Goal: Navigation & Orientation: Find specific page/section

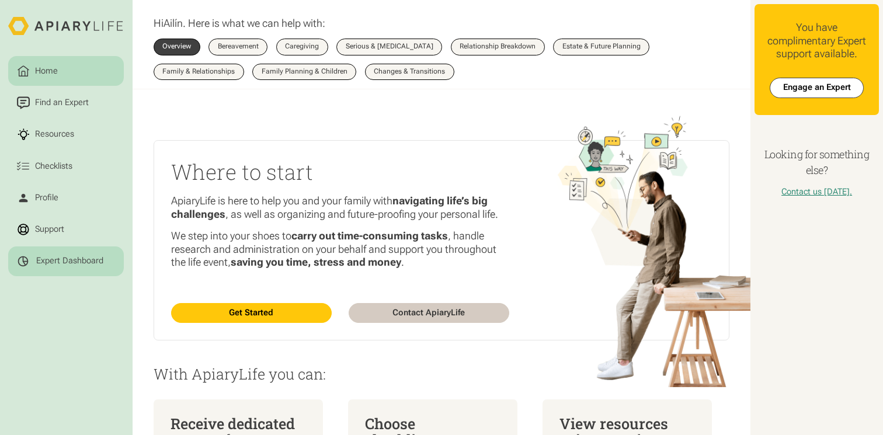
click at [65, 258] on div "Expert Dashboard" at bounding box center [69, 261] width 67 height 11
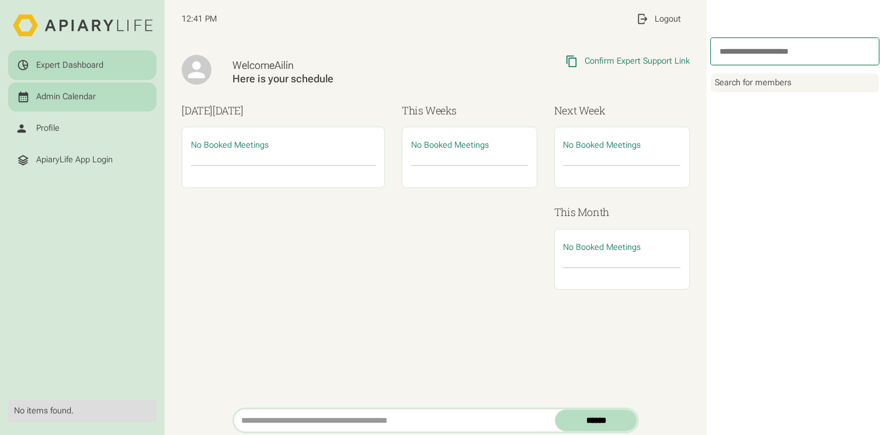
click at [60, 98] on div "Admin Calendar" at bounding box center [66, 97] width 60 height 11
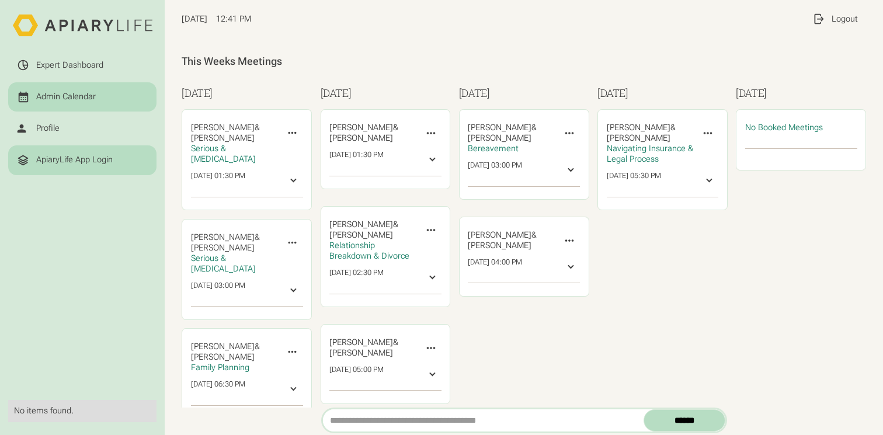
click at [54, 149] on link "ApiaryLife App Login" at bounding box center [82, 160] width 148 height 30
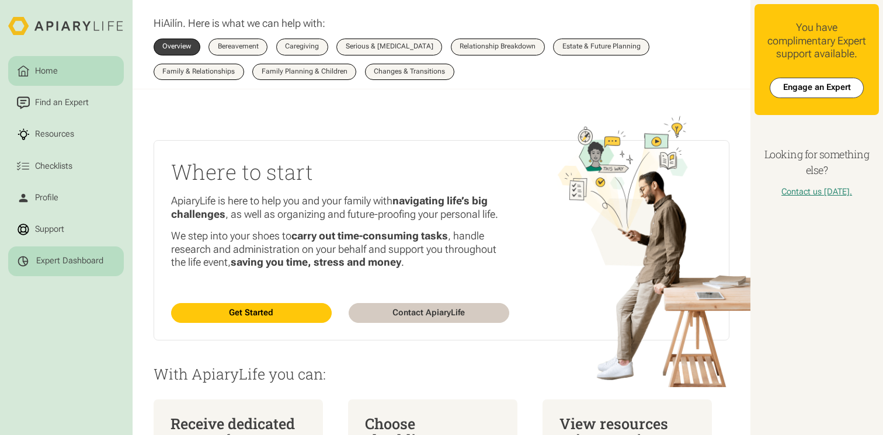
click at [71, 256] on div "Expert Dashboard" at bounding box center [66, 261] width 99 height 13
